Goal: Task Accomplishment & Management: Use online tool/utility

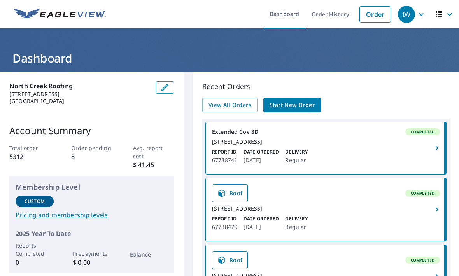
click at [280, 105] on span "Start New Order" at bounding box center [291, 105] width 45 height 10
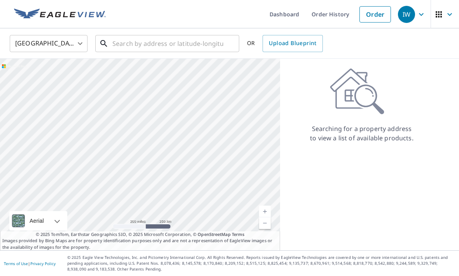
click at [131, 47] on input "text" at bounding box center [167, 44] width 111 height 22
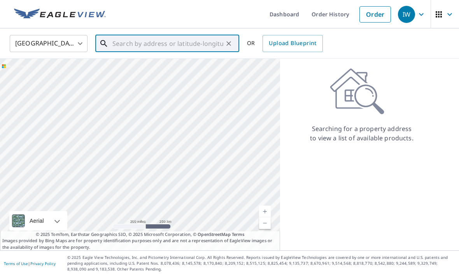
click at [118, 47] on input "text" at bounding box center [167, 44] width 111 height 22
paste input "[STREET_ADDRESS]"
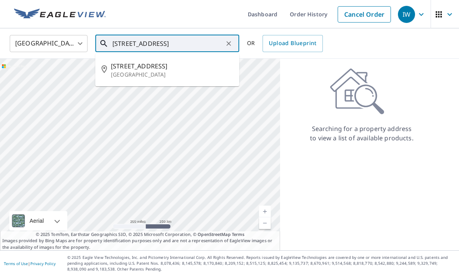
click at [126, 67] on span "[STREET_ADDRESS]" at bounding box center [172, 65] width 122 height 9
type input "[STREET_ADDRESS]"
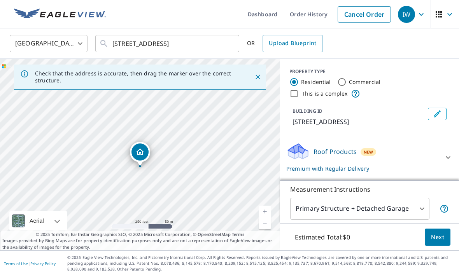
click at [326, 150] on p "Roof Products" at bounding box center [334, 151] width 43 height 9
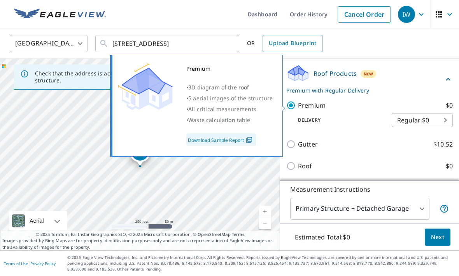
scroll to position [78, 0]
click at [440, 246] on button "Next" at bounding box center [438, 237] width 26 height 17
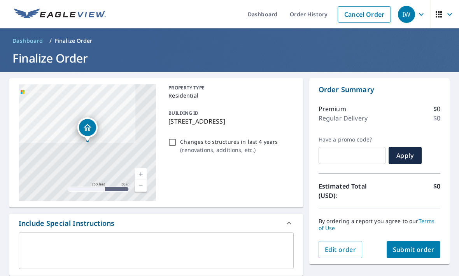
click at [404, 252] on span "Submit order" at bounding box center [414, 249] width 42 height 9
checkbox input "true"
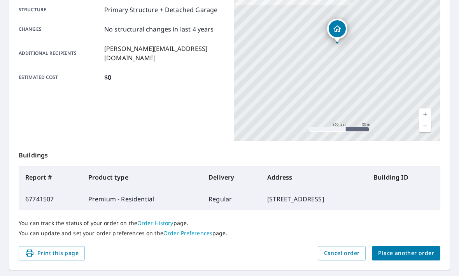
scroll to position [161, 0]
click at [400, 253] on span "Place another order" at bounding box center [406, 254] width 56 height 10
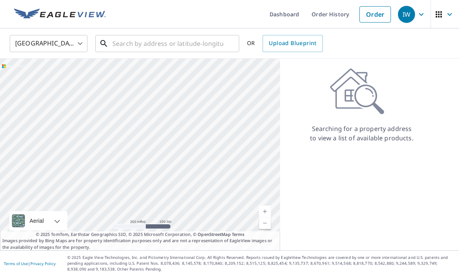
click at [149, 42] on input "text" at bounding box center [167, 44] width 111 height 22
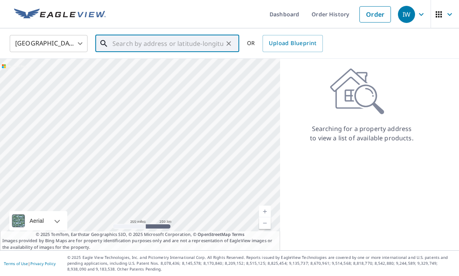
click at [128, 45] on input "text" at bounding box center [167, 44] width 111 height 22
paste input "[STREET_ADDRESS]"
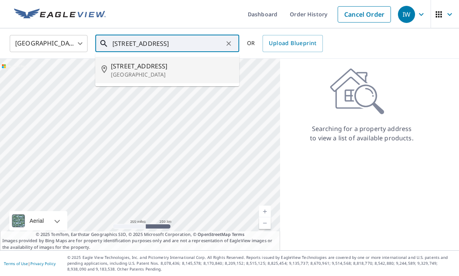
click at [125, 75] on p "[GEOGRAPHIC_DATA]" at bounding box center [172, 75] width 122 height 8
type input "[STREET_ADDRESS]"
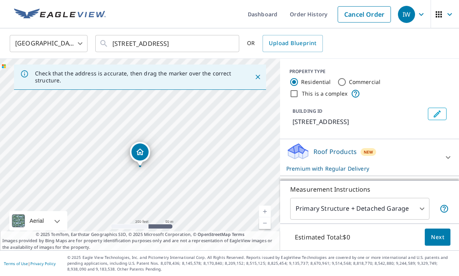
click at [443, 242] on span "Next" at bounding box center [437, 238] width 13 height 10
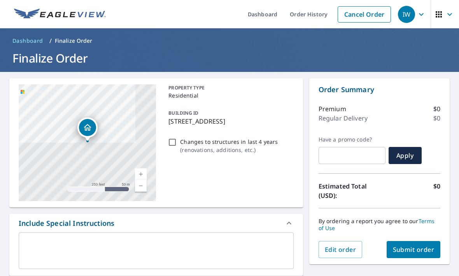
click at [423, 253] on span "Submit order" at bounding box center [414, 249] width 42 height 9
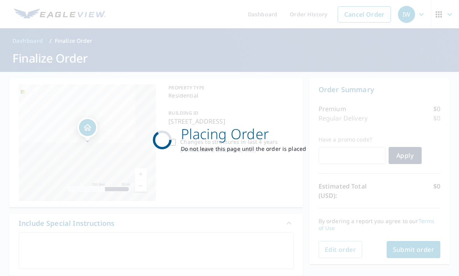
checkbox input "true"
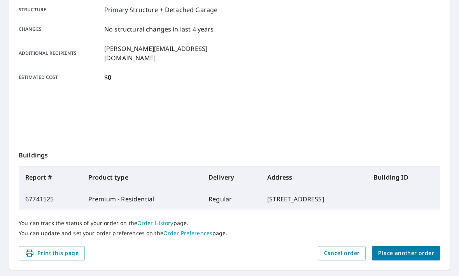
scroll to position [161, 0]
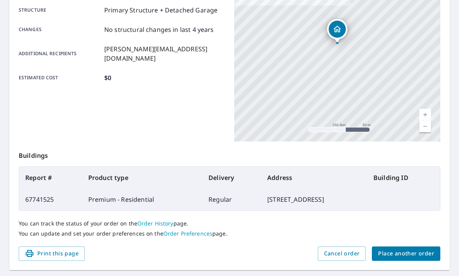
click at [423, 257] on span "Place another order" at bounding box center [406, 254] width 56 height 10
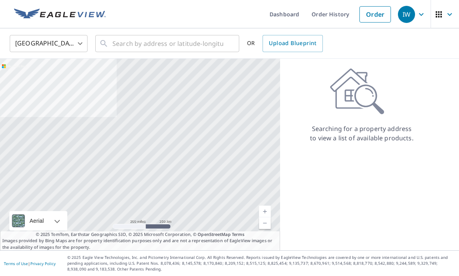
click at [449, 15] on icon "button" at bounding box center [449, 14] width 9 height 9
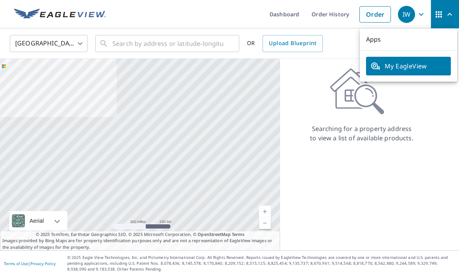
click at [415, 15] on span "IW" at bounding box center [413, 14] width 30 height 19
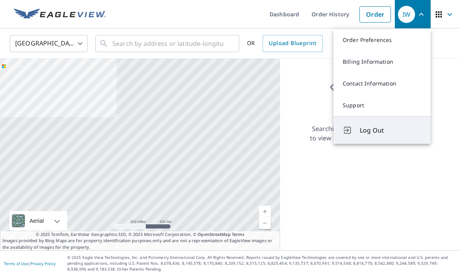
click at [382, 131] on span "Log Out" at bounding box center [390, 130] width 61 height 9
